Goal: Find specific page/section: Find specific page/section

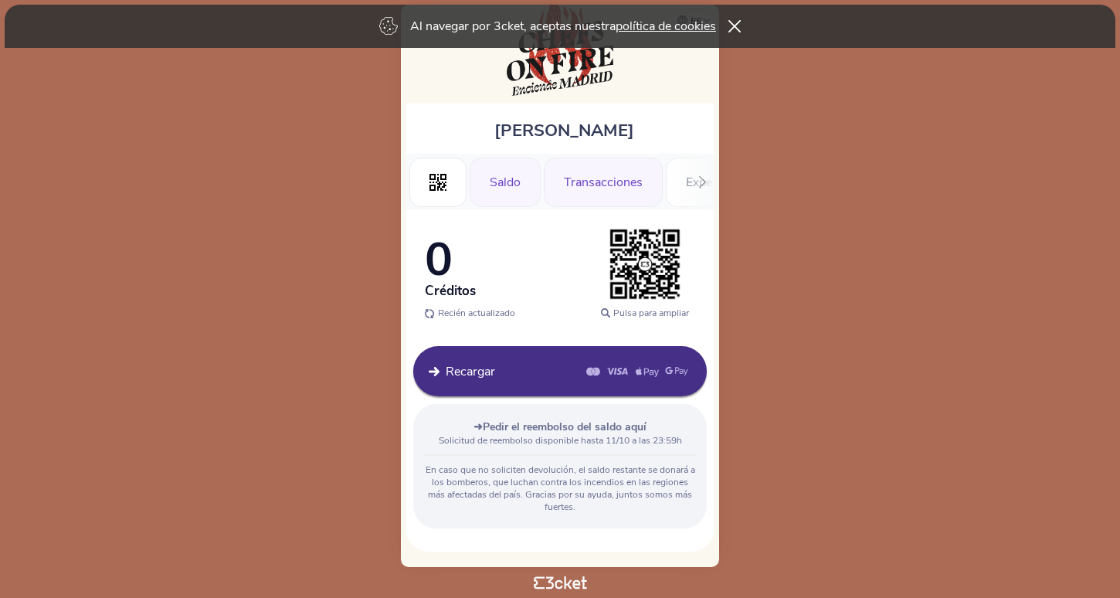
click at [582, 160] on div "Transacciones" at bounding box center [603, 182] width 119 height 49
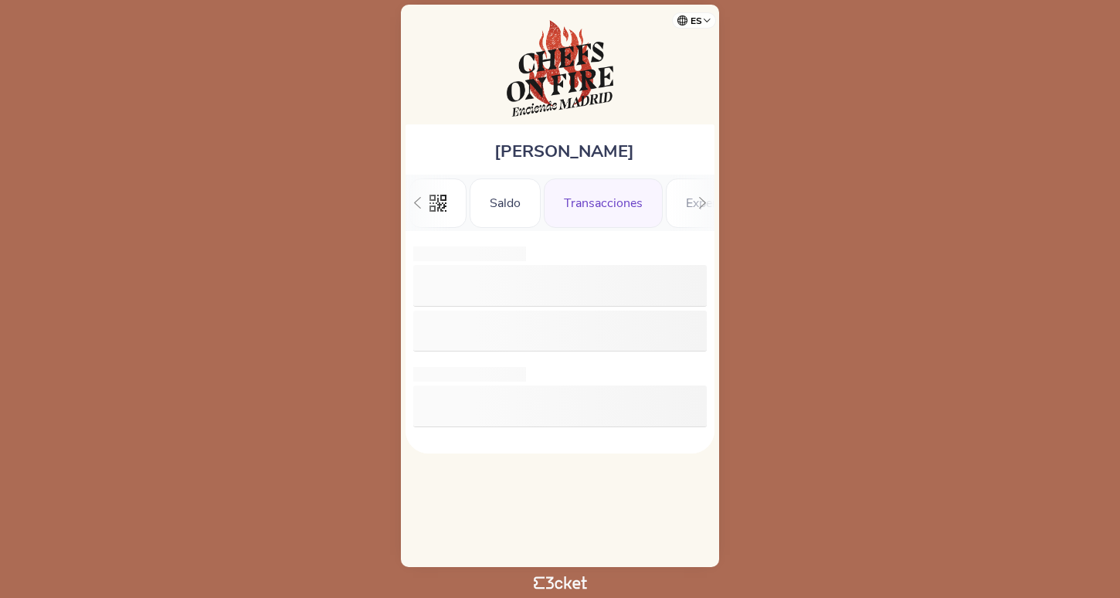
scroll to position [0, 45]
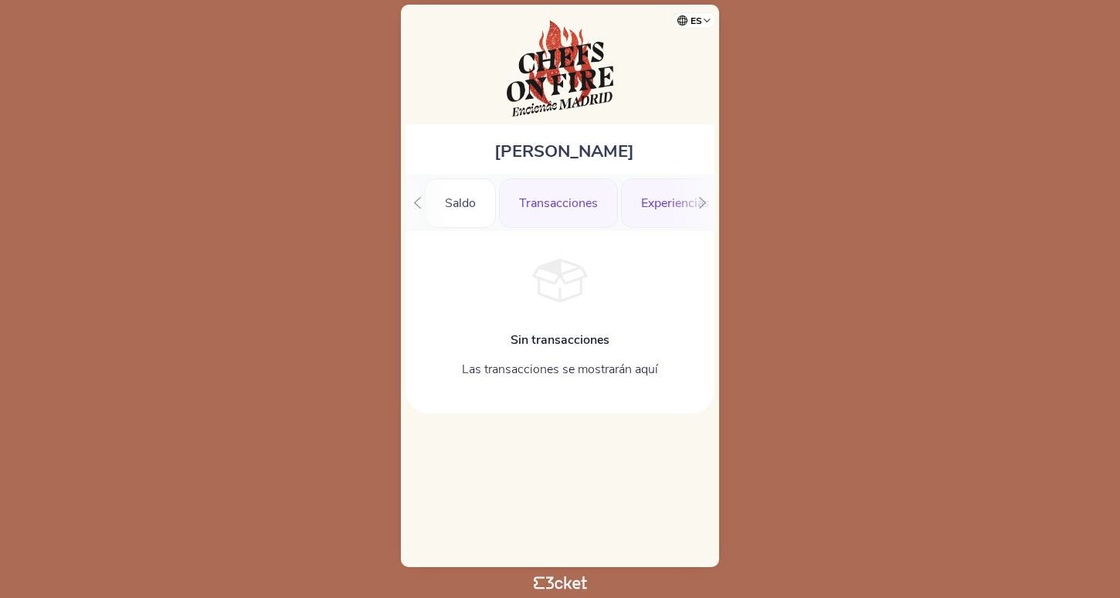
click at [660, 201] on div "Experiencias" at bounding box center [675, 202] width 109 height 49
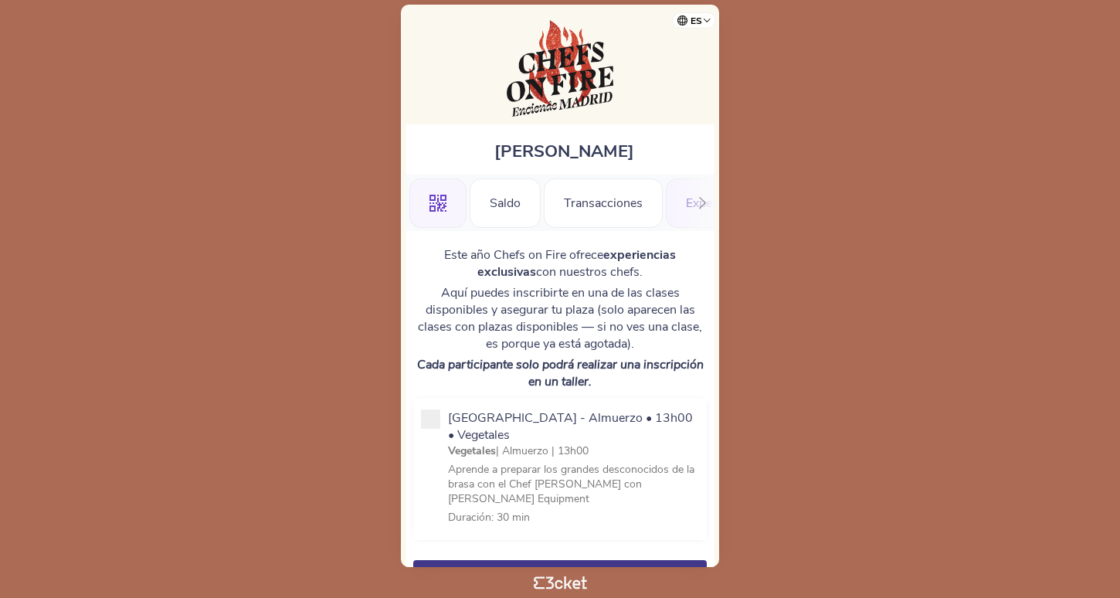
click at [433, 210] on icon at bounding box center [437, 203] width 17 height 17
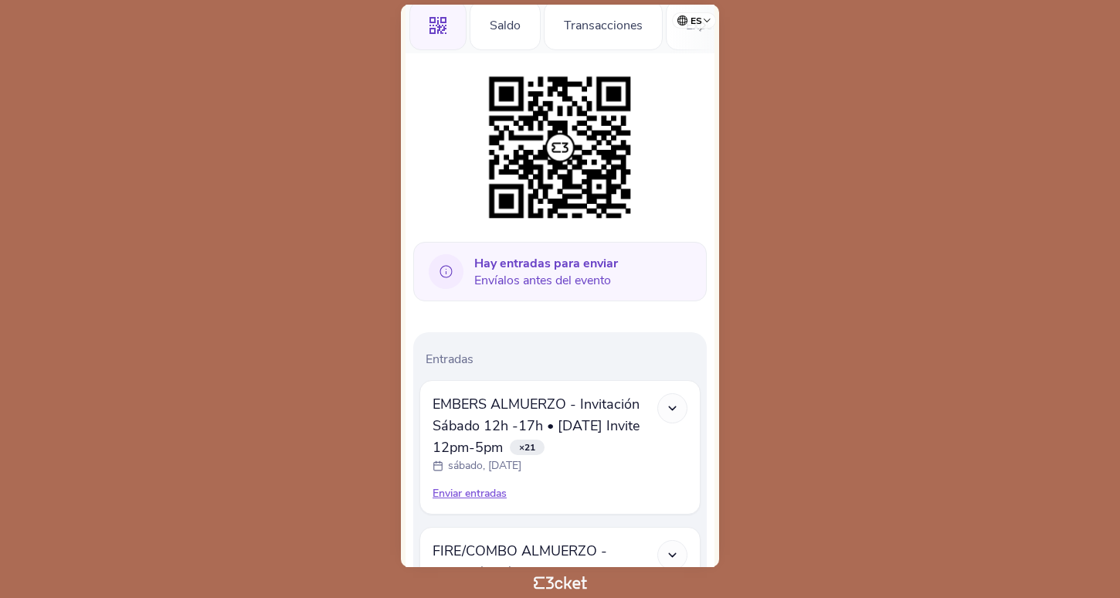
scroll to position [232, 0]
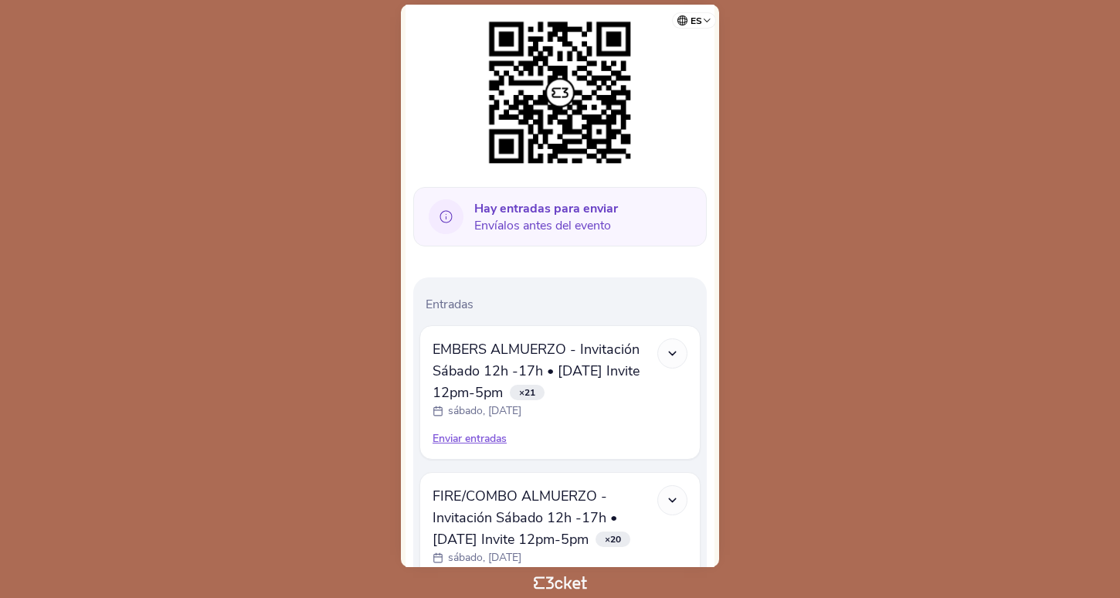
click at [538, 205] on b "Hay entradas para enviar" at bounding box center [546, 208] width 144 height 17
click at [454, 214] on icon at bounding box center [446, 216] width 35 height 35
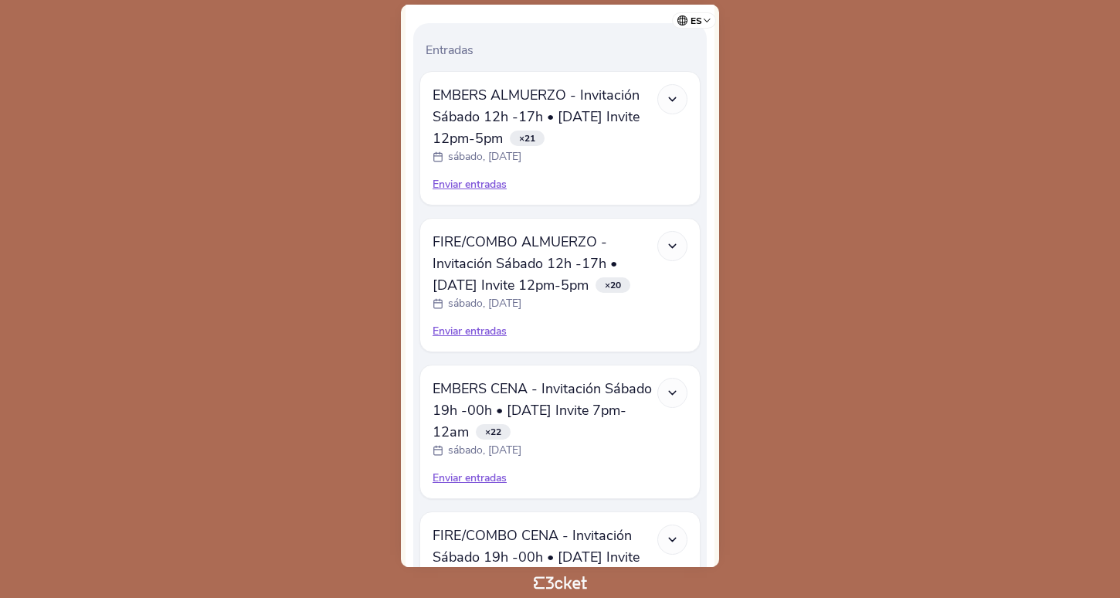
scroll to position [495, 0]
